Goal: Information Seeking & Learning: Check status

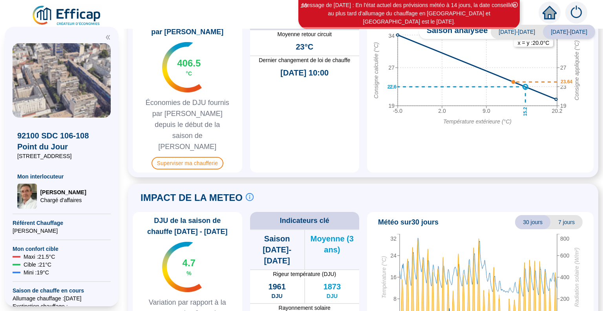
scroll to position [457, 0]
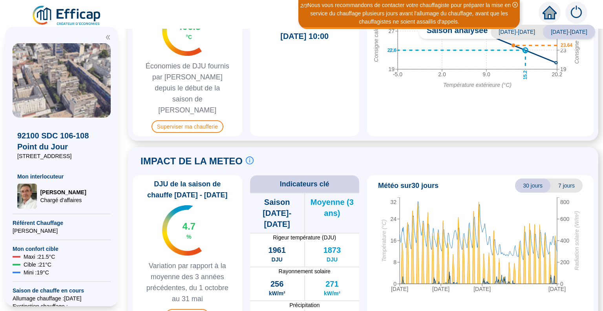
click at [557, 178] on span "7 jours" at bounding box center [567, 185] width 32 height 14
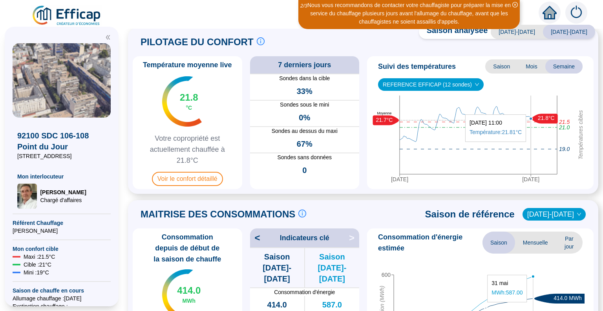
scroll to position [0, 0]
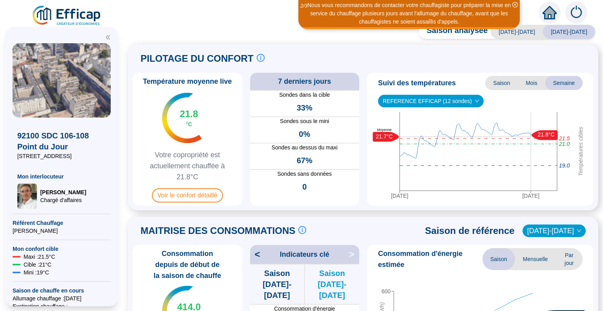
click at [424, 100] on span "REFERENCE EFFICAP (12 sondes)" at bounding box center [431, 101] width 96 height 12
click at [424, 123] on div "REFERENCE EFFICAP (12 sondes)" at bounding box center [425, 116] width 91 height 13
click at [206, 193] on span "Voir le confort détaillé" at bounding box center [187, 195] width 71 height 14
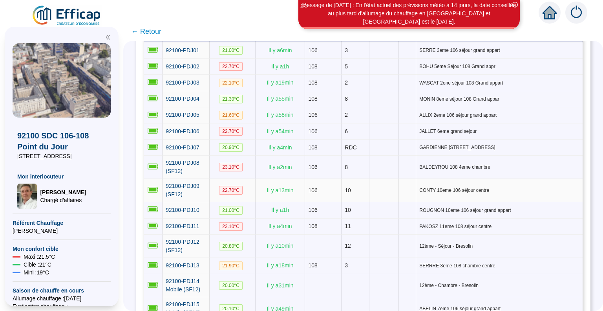
scroll to position [139, 0]
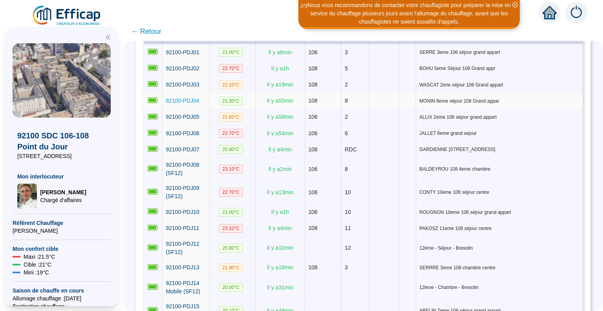
click at [194, 99] on span "92100-PDJ04" at bounding box center [183, 100] width 34 height 6
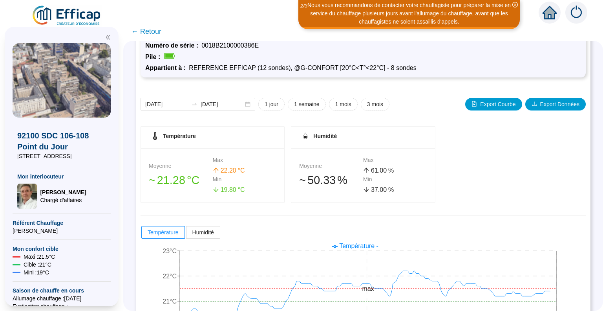
scroll to position [108, 0]
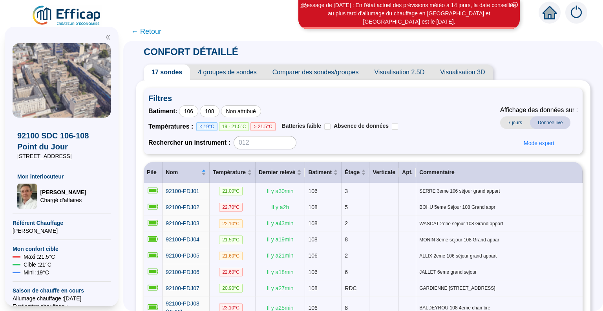
click at [174, 71] on span "17 sondes" at bounding box center [167, 72] width 46 height 16
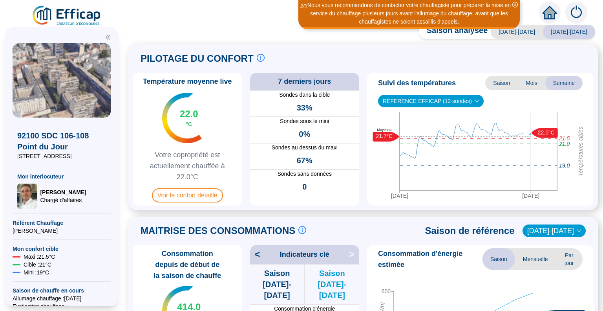
click at [530, 83] on span "Mois" at bounding box center [531, 83] width 27 height 14
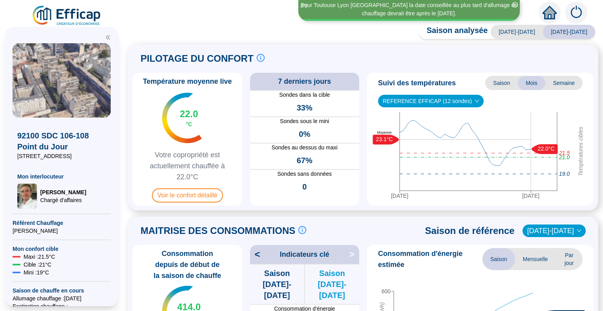
click at [493, 82] on span "Saison" at bounding box center [501, 83] width 33 height 14
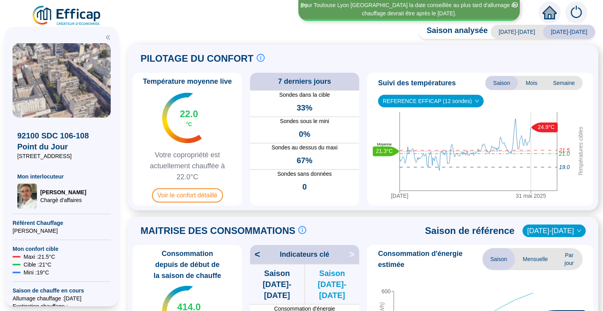
click at [525, 81] on span "Mois" at bounding box center [531, 83] width 27 height 14
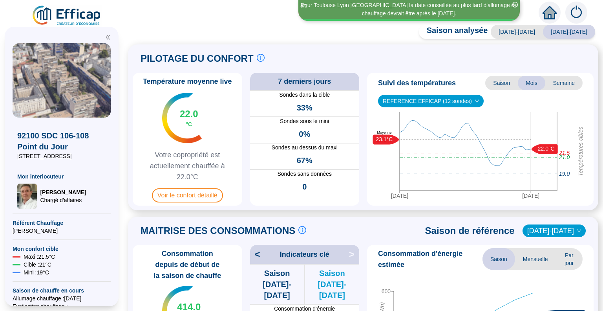
click at [565, 80] on span "Semaine" at bounding box center [563, 83] width 37 height 14
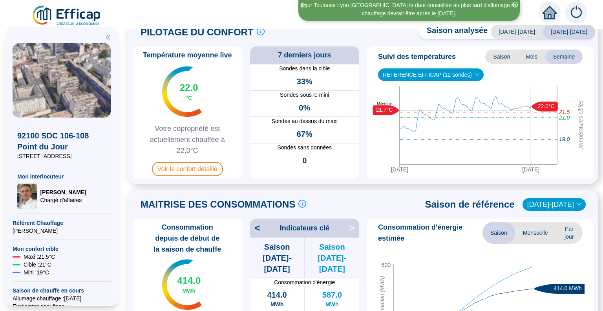
scroll to position [26, 0]
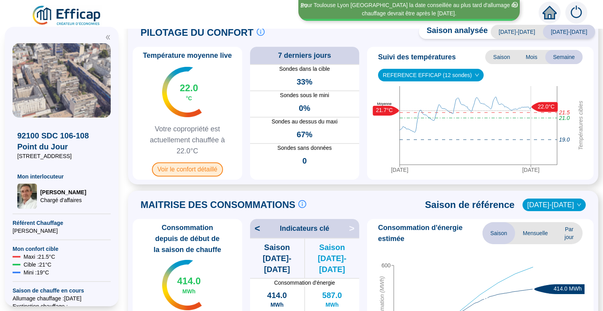
click at [193, 171] on span "Voir le confort détaillé" at bounding box center [187, 169] width 71 height 14
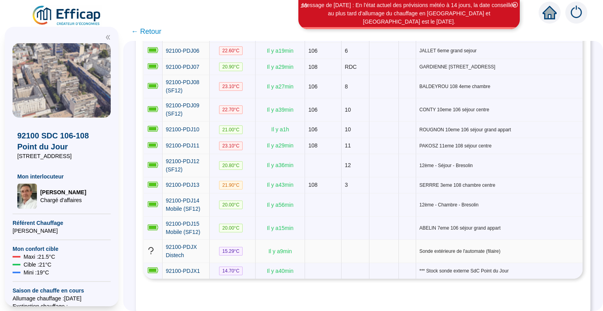
scroll to position [217, 0]
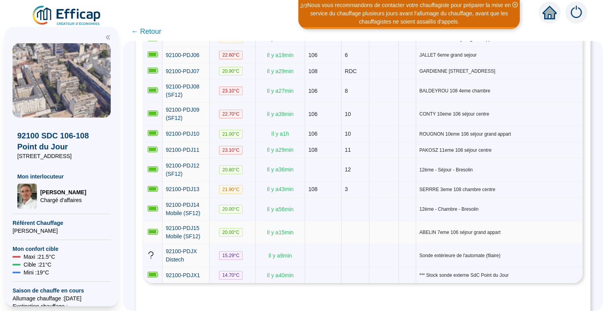
drag, startPoint x: 271, startPoint y: 228, endPoint x: 305, endPoint y: 231, distance: 33.9
click at [305, 231] on td "Il y a 15 min" at bounding box center [280, 232] width 49 height 23
click at [256, 227] on td "20.00 °C" at bounding box center [233, 232] width 46 height 23
click at [182, 225] on span "92100-PDJ15 Mobile (SF12)" at bounding box center [183, 232] width 35 height 15
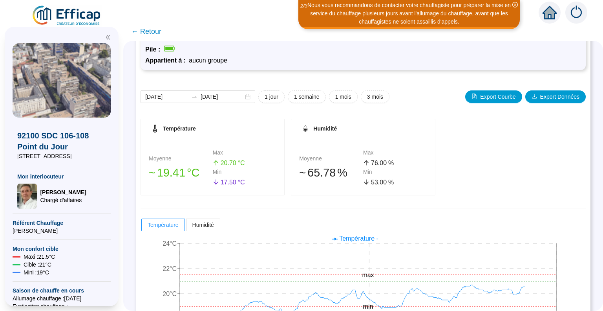
scroll to position [108, 0]
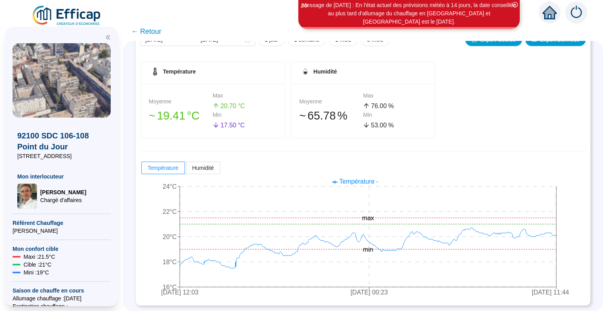
click at [138, 33] on span "← Retour" at bounding box center [146, 31] width 30 height 11
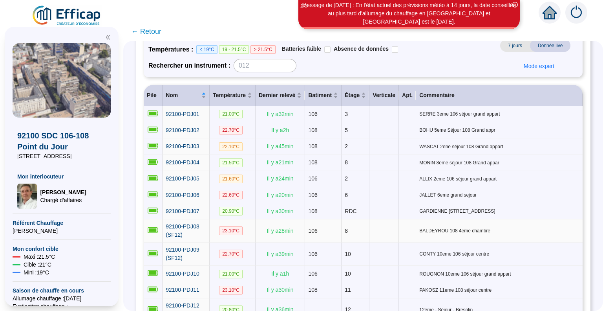
scroll to position [91, 0]
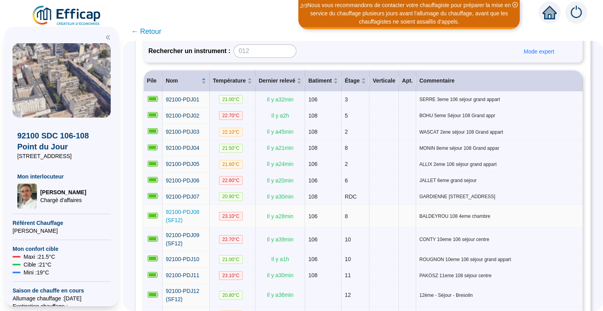
click at [180, 213] on span "92100-PDJ08 (SF12)" at bounding box center [183, 216] width 34 height 15
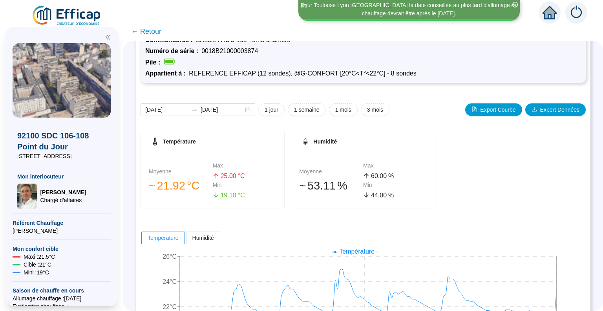
scroll to position [24, 0]
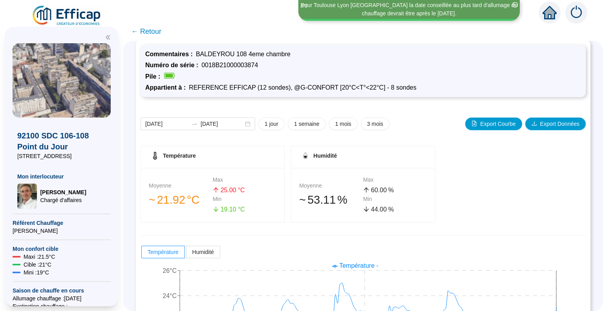
click at [140, 35] on span "← Retour" at bounding box center [146, 31] width 30 height 11
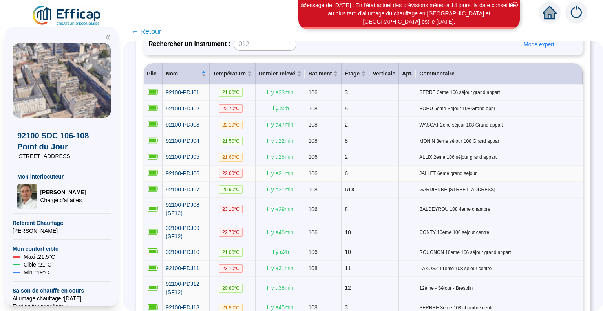
scroll to position [99, 0]
click at [137, 31] on span "← Retour" at bounding box center [146, 31] width 30 height 11
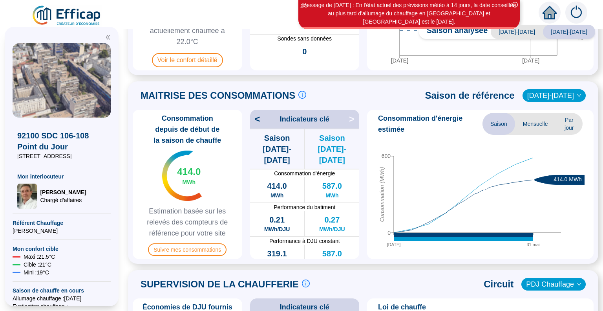
scroll to position [154, 0]
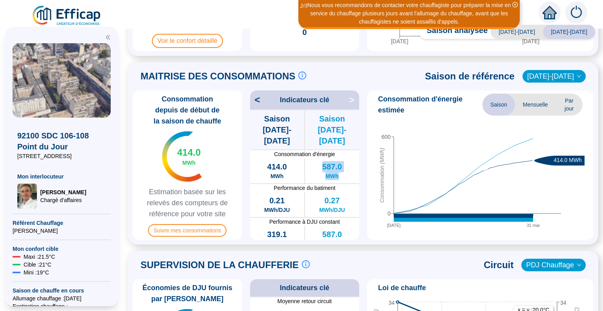
drag, startPoint x: 318, startPoint y: 159, endPoint x: 338, endPoint y: 169, distance: 22.5
click at [338, 169] on div "587.0 MWh" at bounding box center [332, 170] width 54 height 25
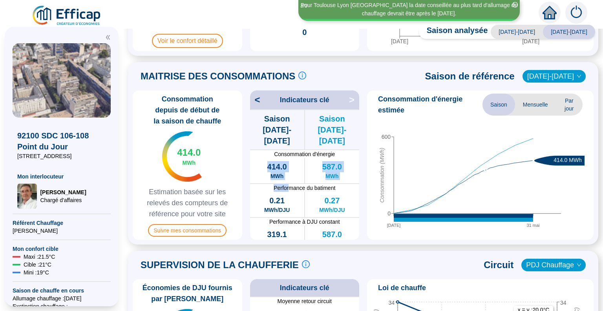
drag, startPoint x: 268, startPoint y: 156, endPoint x: 286, endPoint y: 173, distance: 24.4
click at [286, 173] on div "1960.6 DJU sur la période de chauffage allumé Saison [DATE]-[DATE] 2143.0 DJU s…" at bounding box center [305, 174] width 110 height 130
click at [286, 183] on div at bounding box center [305, 183] width 110 height 1
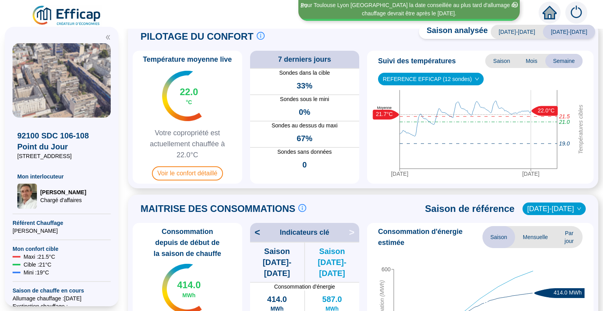
scroll to position [18, 0]
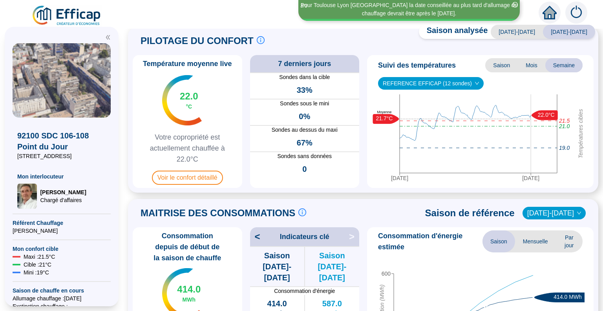
click at [419, 80] on span "REFERENCE EFFICAP (12 sondes)" at bounding box center [431, 83] width 96 height 12
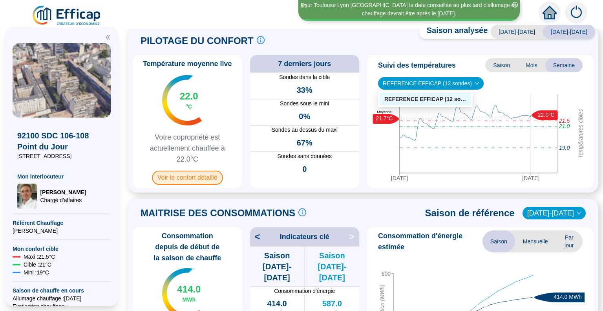
click at [169, 180] on span "Voir le confort détaillé" at bounding box center [187, 177] width 71 height 14
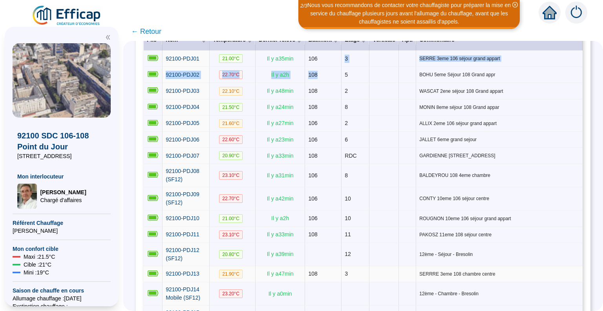
scroll to position [134, 0]
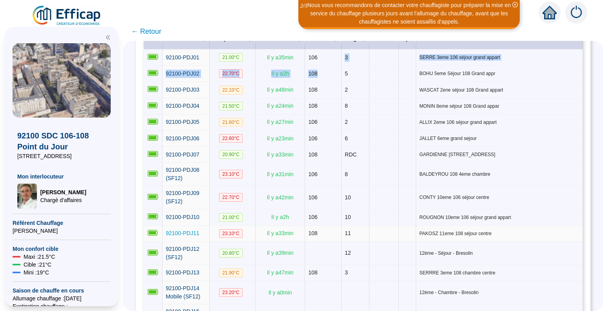
click at [174, 230] on span "92100-PDJ11" at bounding box center [183, 233] width 34 height 6
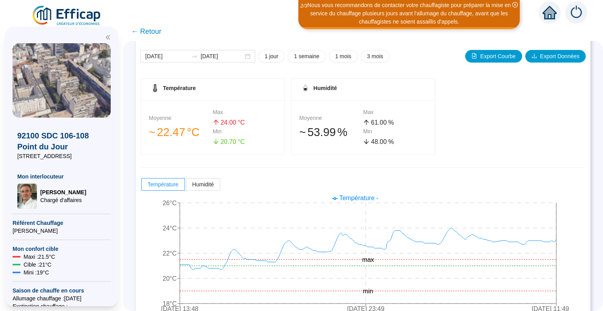
scroll to position [108, 0]
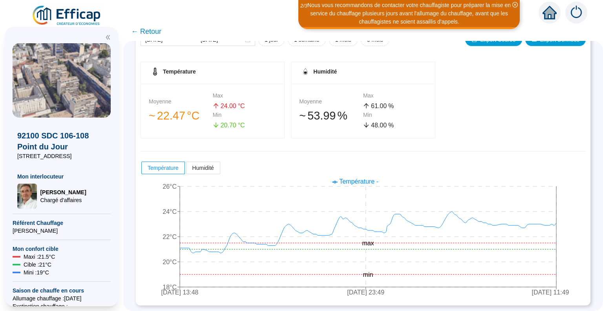
click at [141, 29] on span "← Retour" at bounding box center [146, 31] width 30 height 11
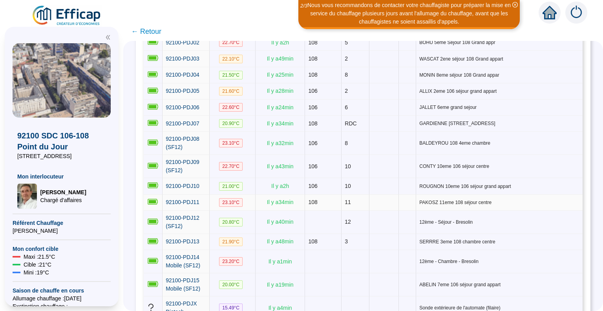
scroll to position [170, 0]
